Goal: Communication & Community: Answer question/provide support

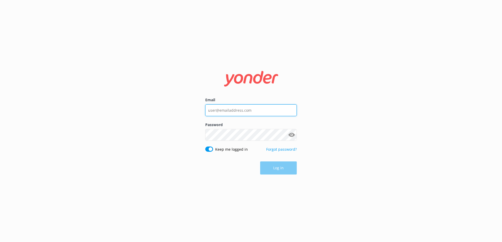
type input "[EMAIL_ADDRESS][DOMAIN_NAME]"
click at [275, 167] on div "Log in" at bounding box center [250, 167] width 91 height 13
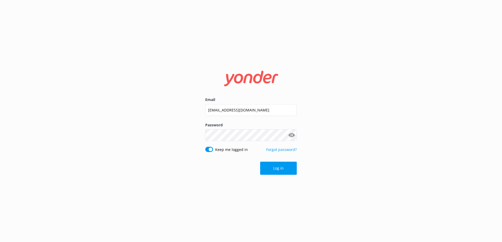
click at [275, 167] on button "Log in" at bounding box center [278, 167] width 37 height 13
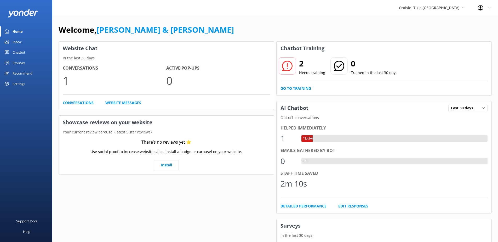
click at [24, 39] on link "Inbox" at bounding box center [26, 42] width 52 height 10
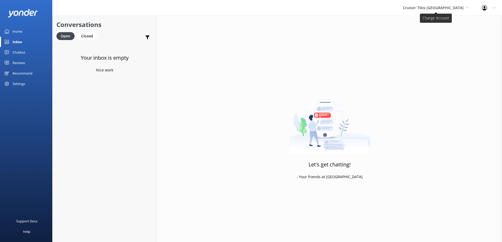
click at [422, 7] on span "Cruisin' Tikis [GEOGRAPHIC_DATA]" at bounding box center [433, 7] width 61 height 5
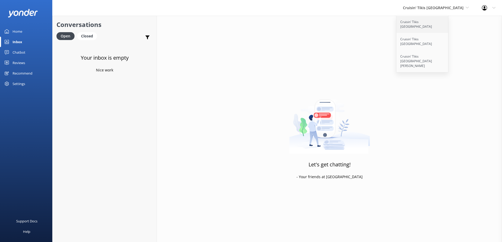
click at [423, 23] on link "Cruisin' Tikis [GEOGRAPHIC_DATA]" at bounding box center [422, 24] width 52 height 17
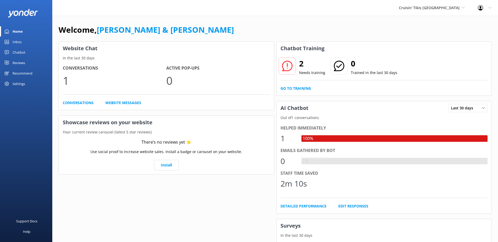
click at [17, 42] on div "Inbox" at bounding box center [17, 42] width 9 height 10
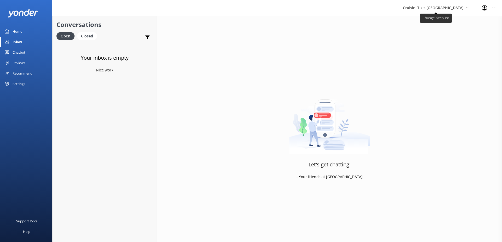
click at [451, 6] on span "Cruisin' Tikis [GEOGRAPHIC_DATA]" at bounding box center [433, 7] width 61 height 5
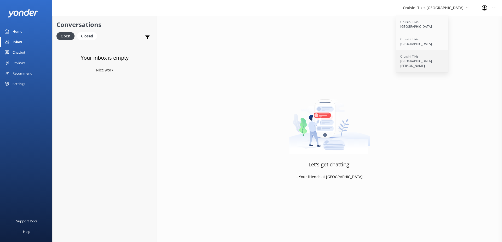
click at [435, 50] on link "Cruisin' Tikis [GEOGRAPHIC_DATA][PERSON_NAME]" at bounding box center [422, 61] width 52 height 22
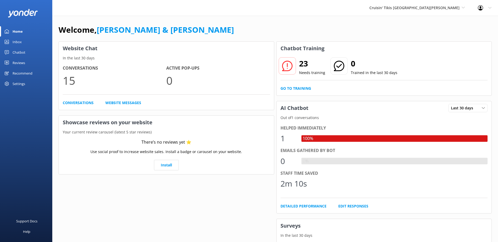
click at [16, 42] on div "Inbox" at bounding box center [17, 42] width 9 height 10
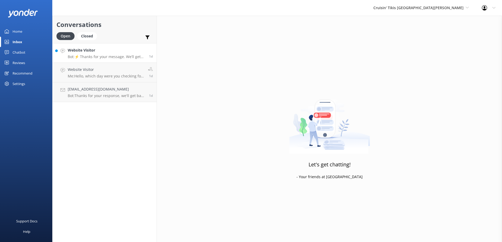
click at [104, 54] on div "Website Visitor Bot: ⚡ Thanks for your message. We’ll get back to you as soon a…" at bounding box center [106, 52] width 77 height 11
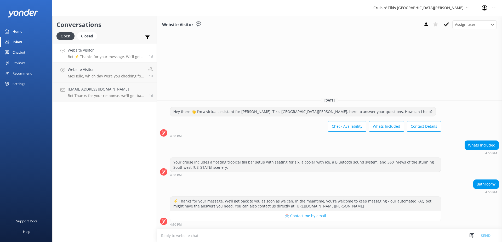
click at [213, 235] on textarea at bounding box center [329, 235] width 345 height 13
click at [278, 237] on textarea "Hello, we have a drop-down changing room with a portable toilet" at bounding box center [329, 235] width 345 height 13
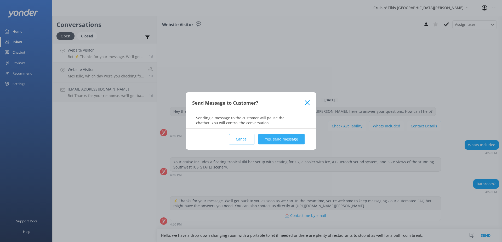
type textarea "Hello, we have a drop-down changing room with a portable toilet if needed or th…"
click at [278, 142] on button "Yes, send message" at bounding box center [281, 139] width 46 height 10
